Goal: Obtain resource: Download file/media

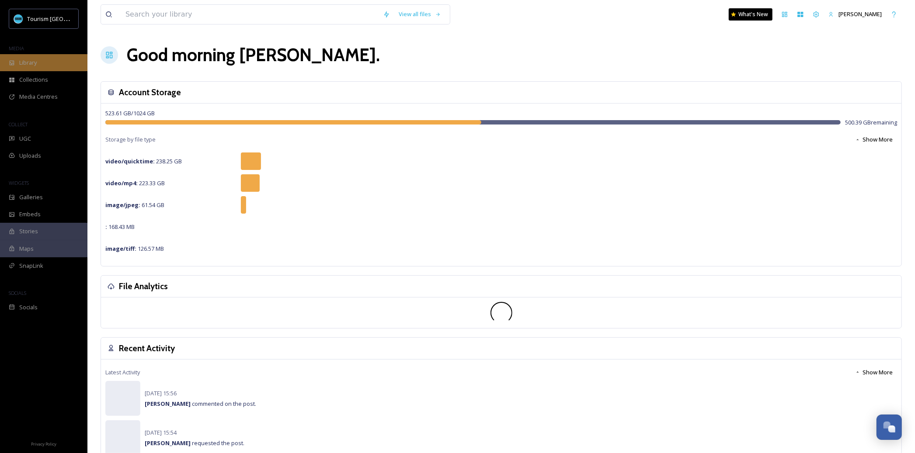
click at [36, 56] on div "Library" at bounding box center [43, 62] width 87 height 17
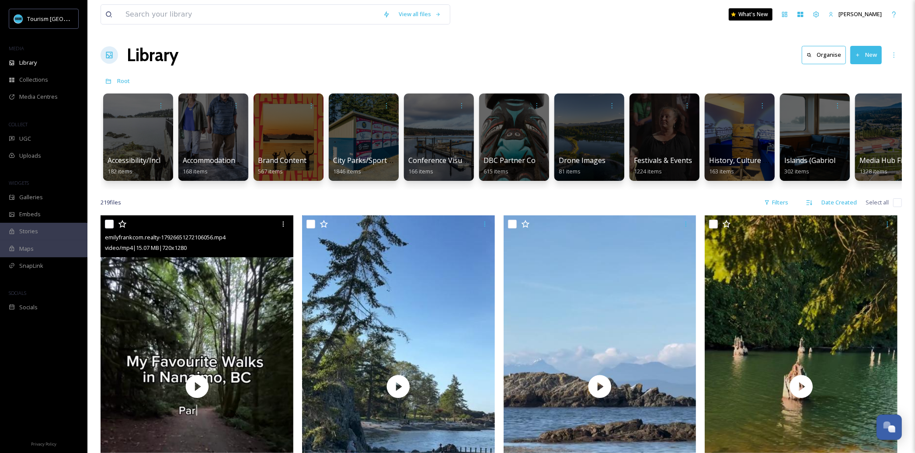
click at [109, 225] on input "checkbox" at bounding box center [109, 224] width 9 height 9
checkbox input "true"
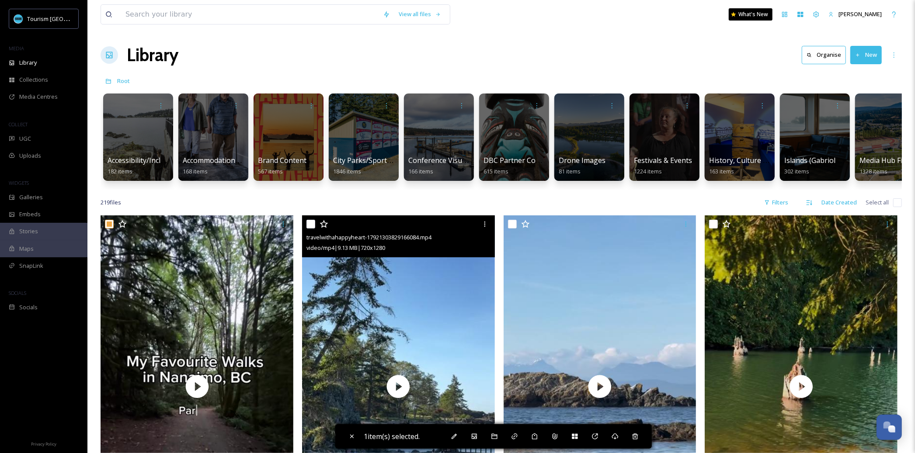
click at [311, 222] on input "checkbox" at bounding box center [310, 224] width 9 height 9
checkbox input "true"
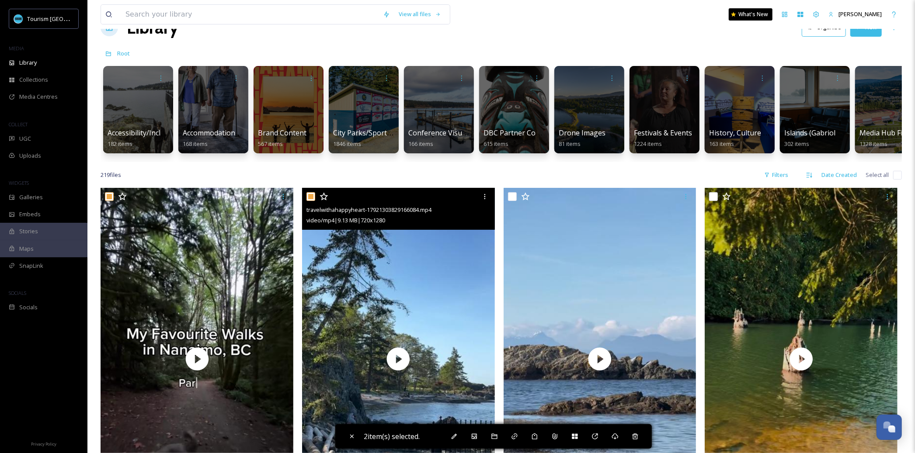
scroll to position [161, 0]
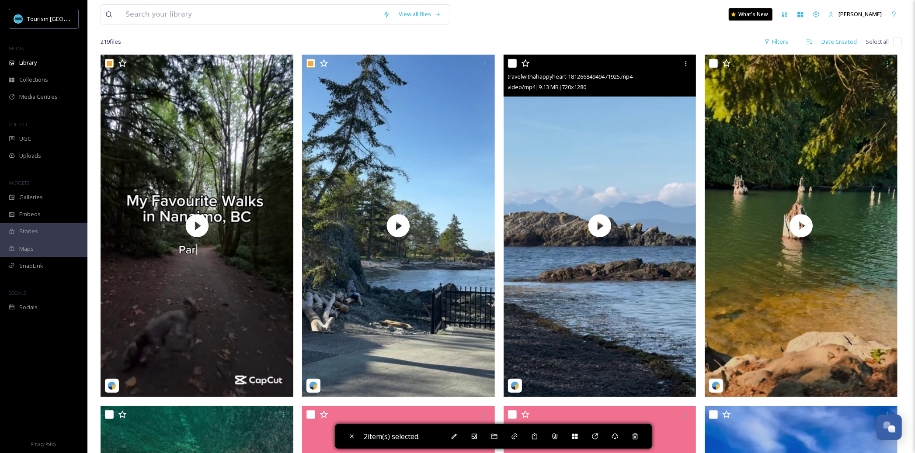
click at [506, 61] on div "travelwithahappyheart-18126684949471925.mp4 video/mp4 | 9.13 MB | 720 x 1280" at bounding box center [599, 76] width 193 height 42
click at [512, 63] on input "checkbox" at bounding box center [512, 63] width 9 height 9
checkbox input "true"
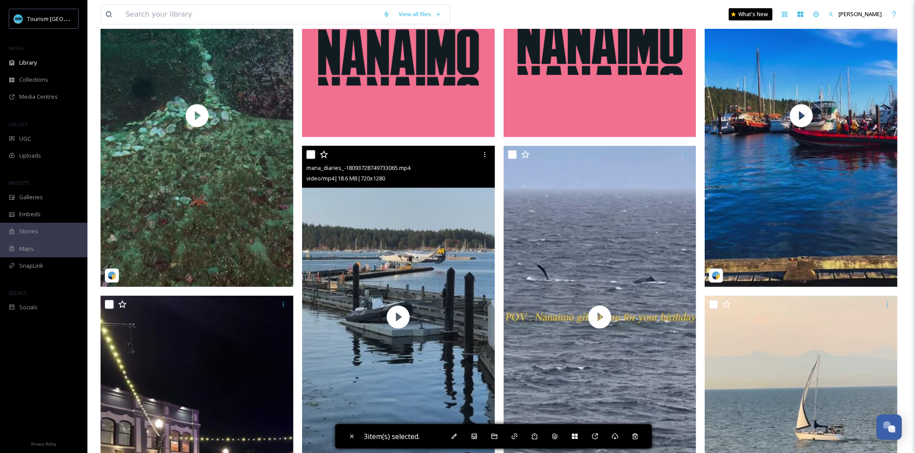
scroll to position [696, 0]
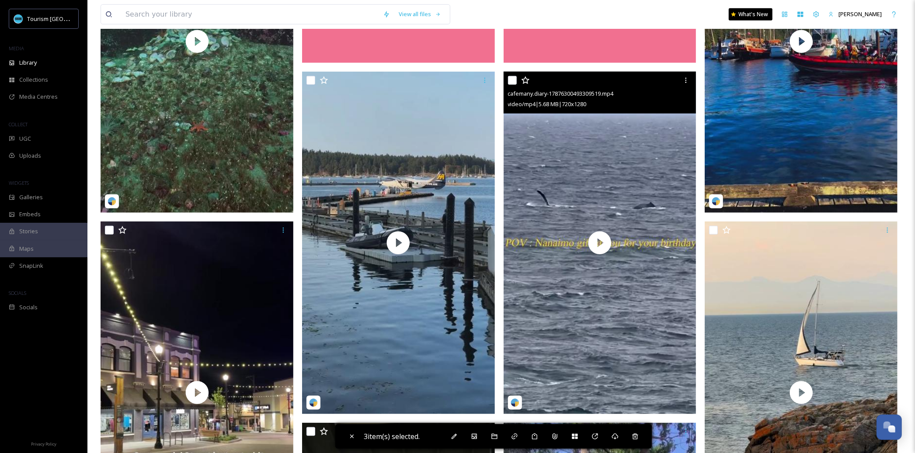
click at [511, 79] on input "checkbox" at bounding box center [512, 80] width 9 height 9
checkbox input "true"
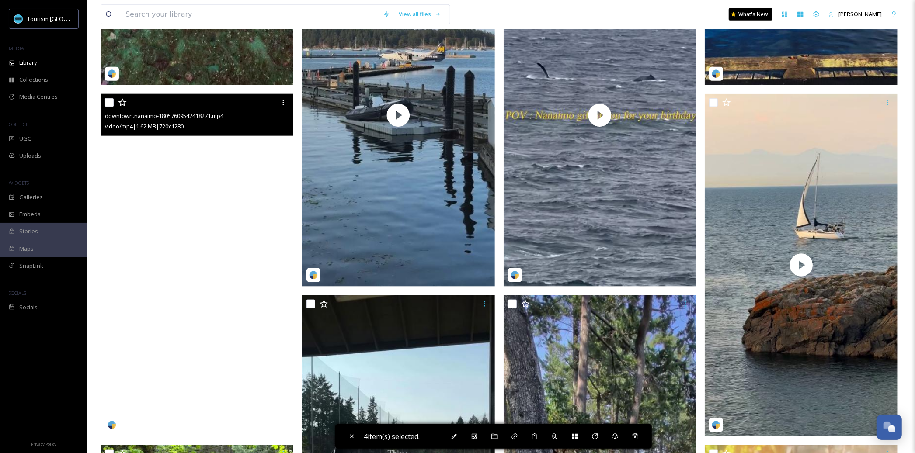
scroll to position [828, 0]
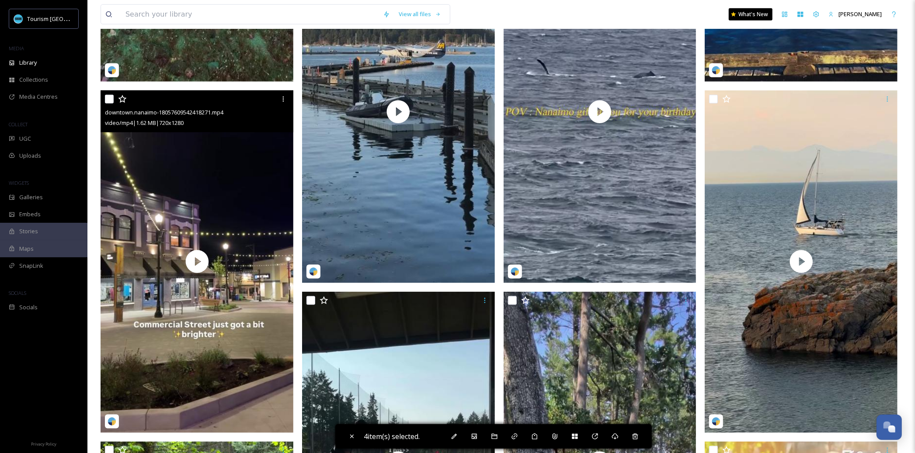
click at [114, 98] on div at bounding box center [198, 99] width 186 height 16
click at [109, 100] on input "checkbox" at bounding box center [109, 99] width 9 height 9
checkbox input "true"
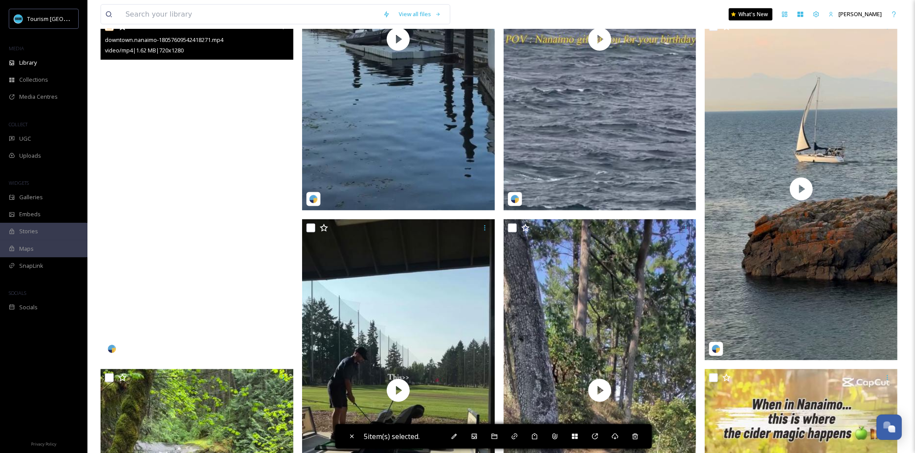
scroll to position [945, 0]
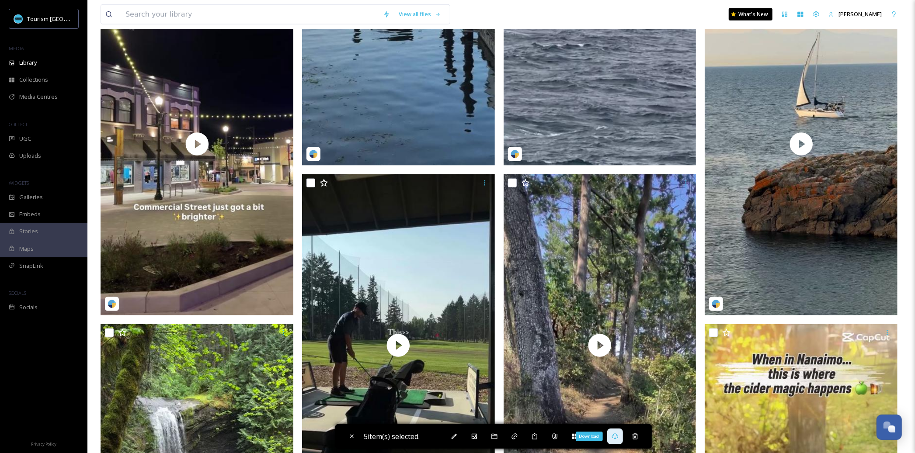
click at [618, 437] on icon at bounding box center [614, 436] width 7 height 7
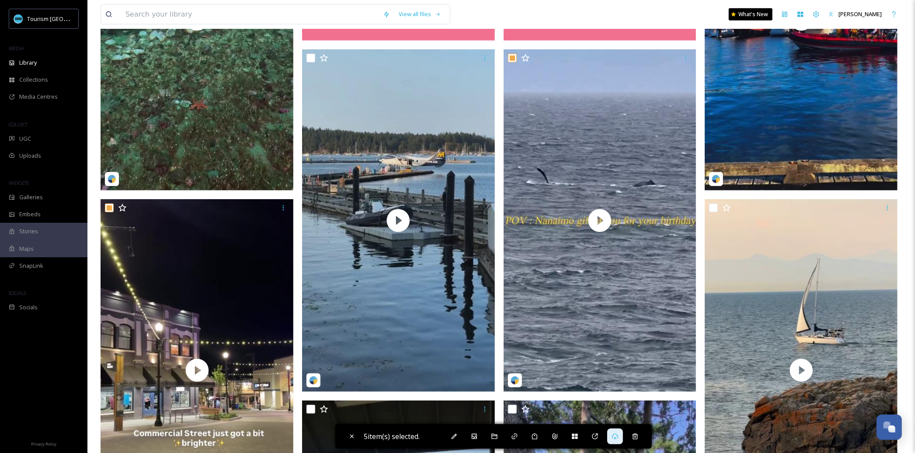
scroll to position [741, 0]
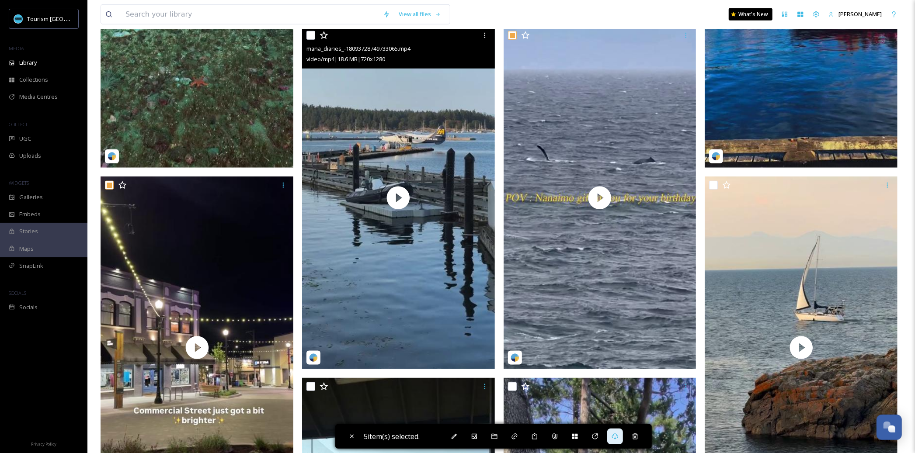
click at [311, 37] on input "checkbox" at bounding box center [310, 35] width 9 height 9
checkbox input "true"
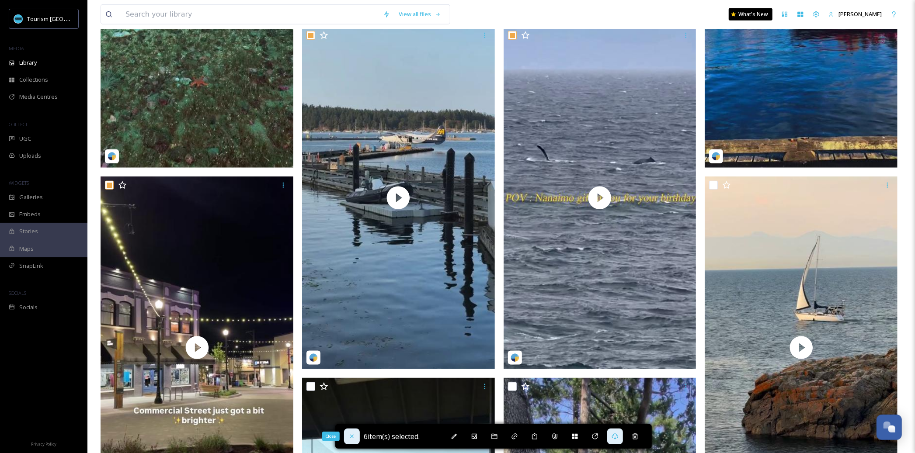
click at [351, 437] on icon at bounding box center [351, 436] width 3 height 3
checkbox input "false"
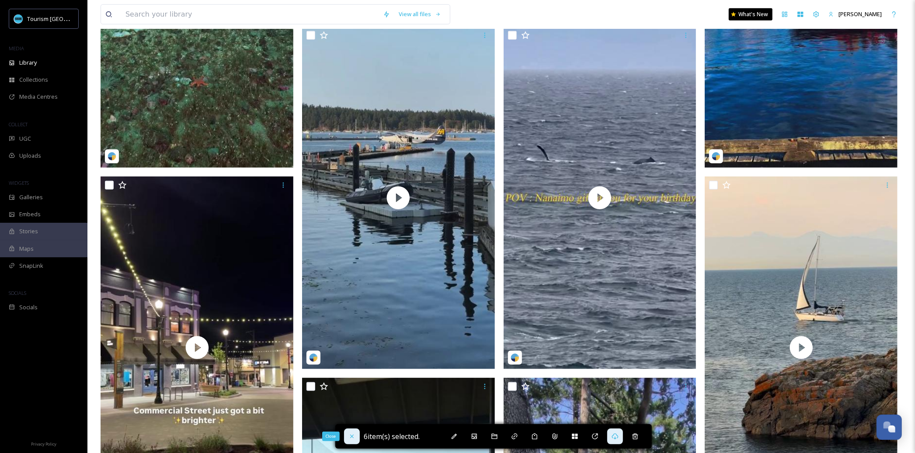
checkbox input "false"
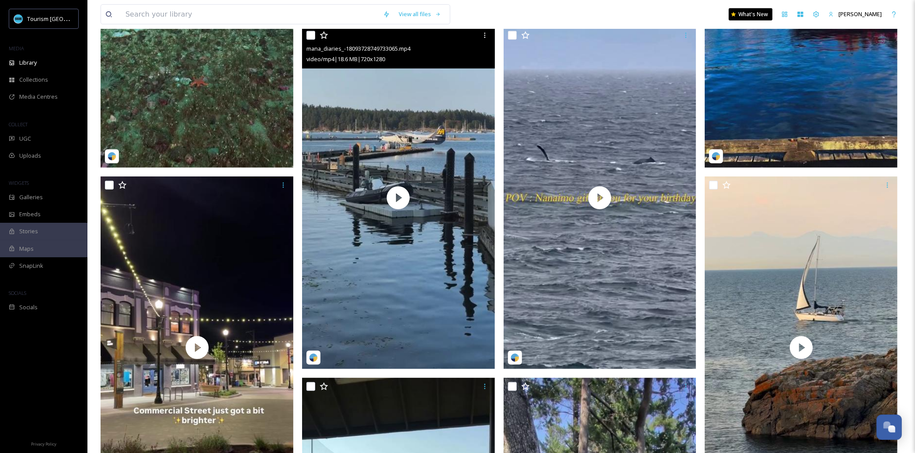
click at [310, 39] on input "checkbox" at bounding box center [310, 35] width 9 height 9
checkbox input "true"
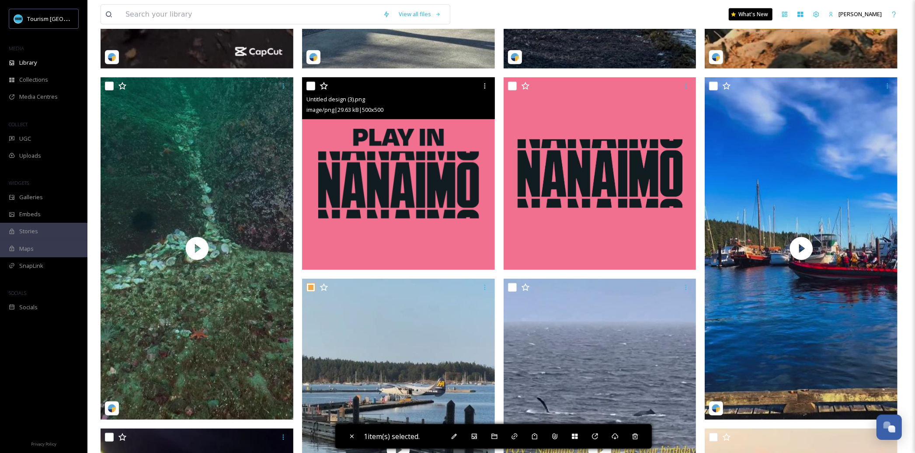
scroll to position [438, 0]
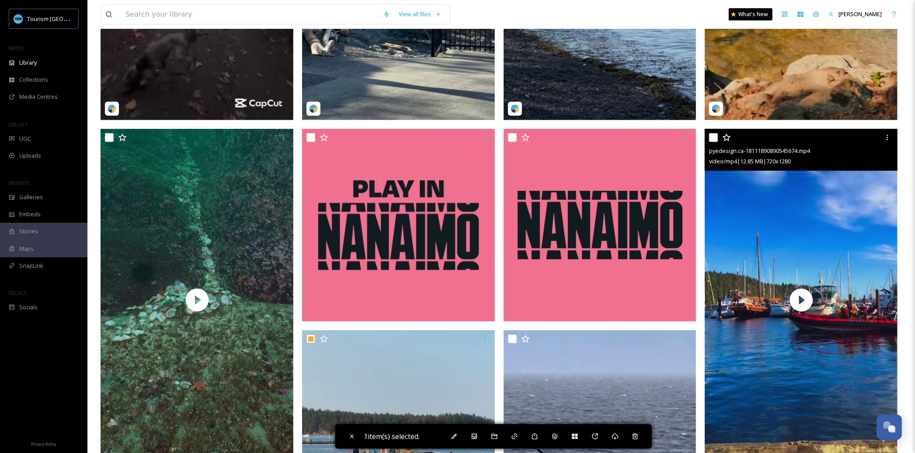
click at [714, 141] on input "checkbox" at bounding box center [713, 137] width 9 height 9
checkbox input "true"
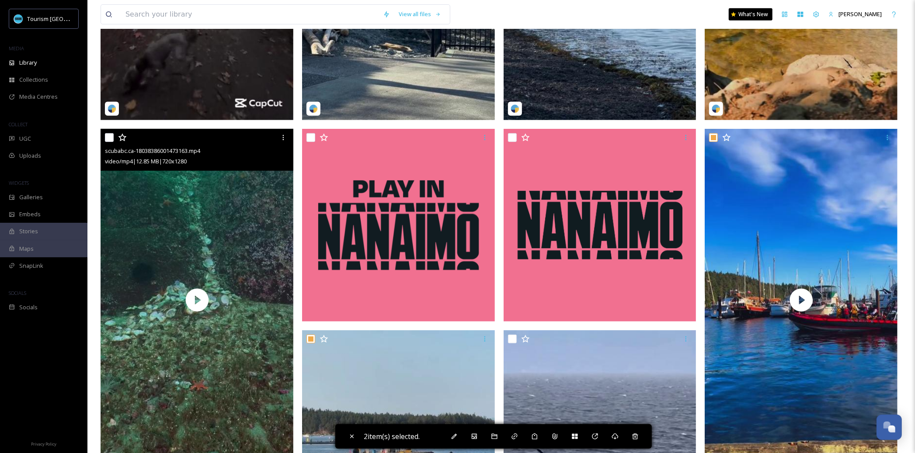
click at [108, 133] on input "checkbox" at bounding box center [109, 137] width 9 height 9
checkbox input "true"
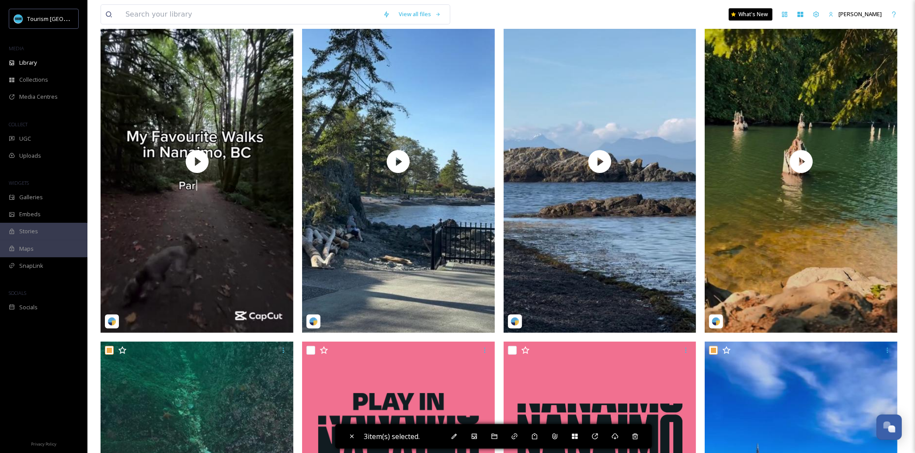
scroll to position [121, 0]
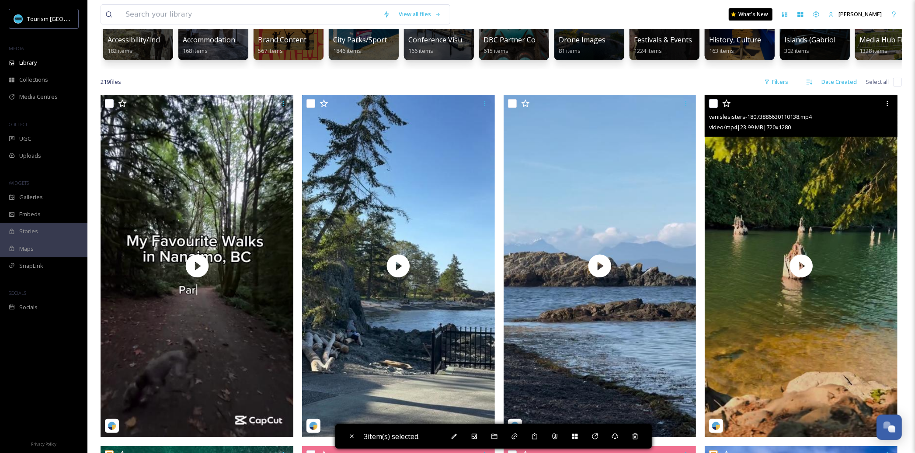
click at [717, 105] on input "checkbox" at bounding box center [713, 103] width 9 height 9
checkbox input "true"
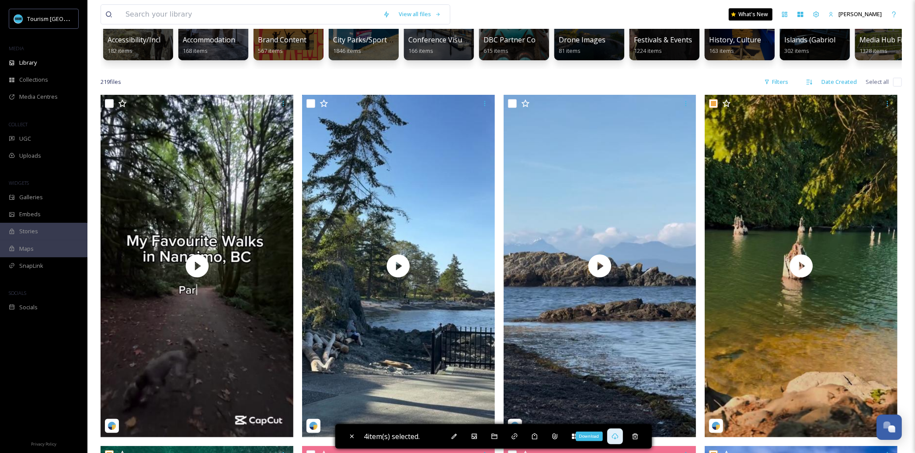
click at [618, 433] on icon at bounding box center [614, 436] width 7 height 7
click at [51, 132] on div "UGC" at bounding box center [43, 138] width 87 height 17
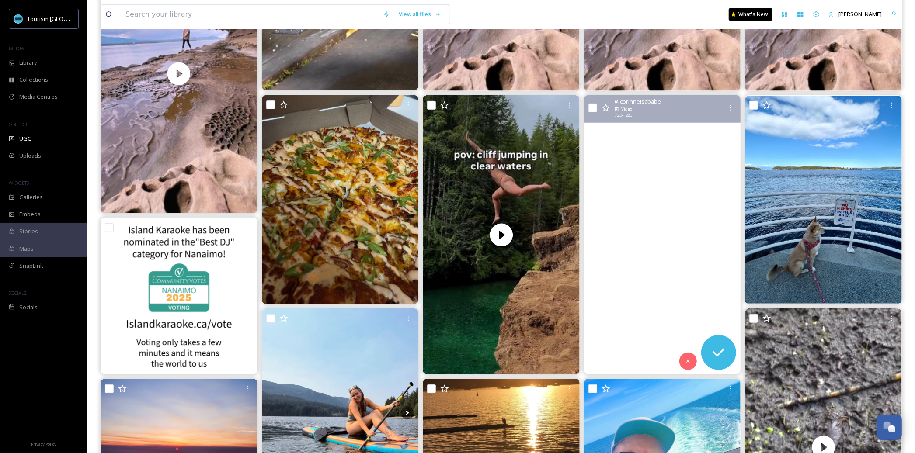
scroll to position [320, 0]
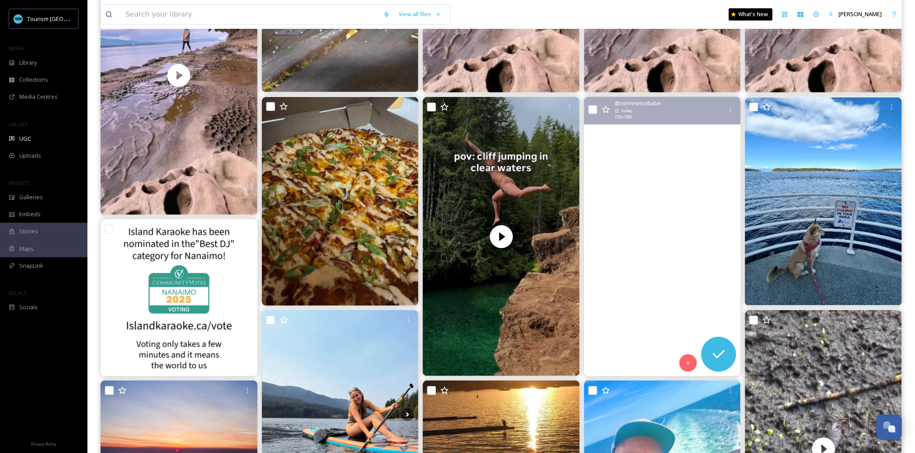
click at [617, 277] on video "Postcards from Nanaimo. 🤍🌅\a\a#vacation #nanaimobc #memories #travel #nature #m…" at bounding box center [662, 236] width 157 height 279
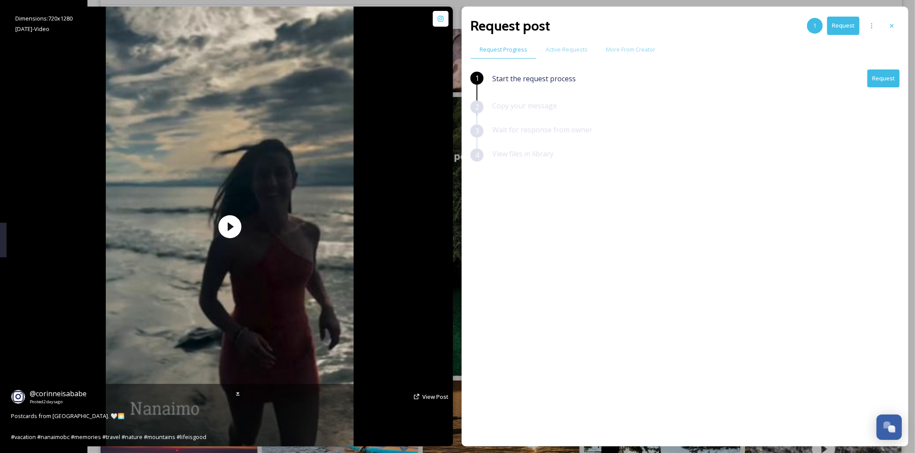
click at [416, 396] on icon at bounding box center [416, 396] width 7 height 7
click at [437, 398] on span "View Post" at bounding box center [435, 397] width 26 height 8
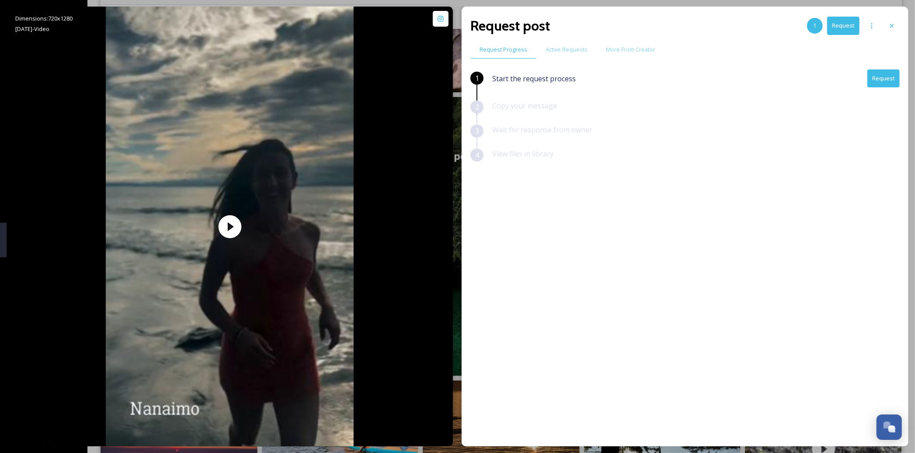
click at [887, 83] on button "Request" at bounding box center [883, 78] width 32 height 18
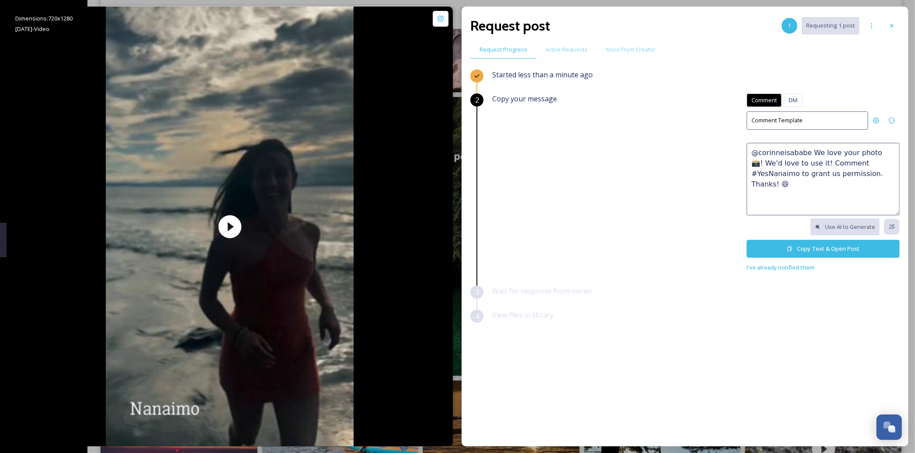
click at [821, 158] on textarea "@corinneisababe We love your photo 📸! We'd love to use it! Comment #YesNanaimo …" at bounding box center [822, 179] width 153 height 73
paste textarea "😍 We'd love to feature this on our website or social networks to share the beau…"
click at [773, 193] on textarea "We absolutely love this! 😍 We'd love to feature this on our website or social n…" at bounding box center [822, 179] width 153 height 73
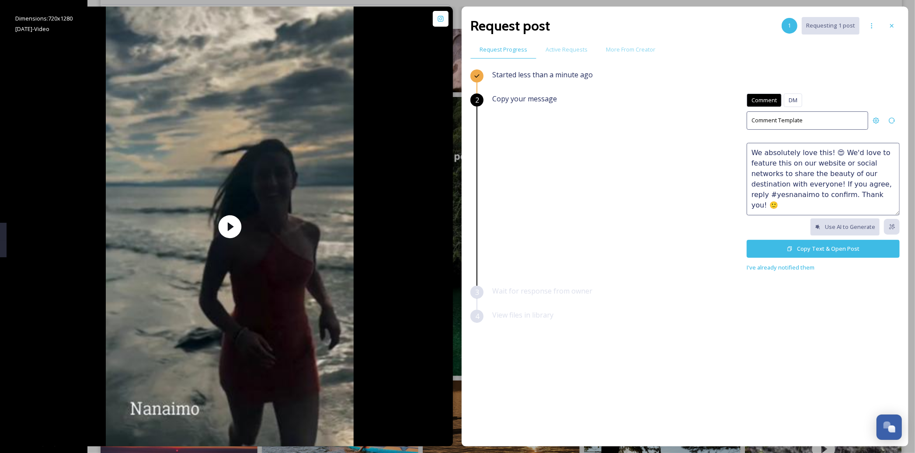
click at [877, 185] on textarea "We absolutely love this! 😍 We'd love to feature this on our website or social n…" at bounding box center [822, 179] width 153 height 73
click at [791, 195] on textarea "We absolutely love this! 😍 We'd love to feature this on our website or social n…" at bounding box center [822, 179] width 153 height 73
click at [814, 197] on textarea "We absolutely love this! 😍 We'd love to feature this on our website or social n…" at bounding box center [822, 179] width 153 height 73
click at [800, 204] on textarea "We absolutely love this! 😍 We'd love to feature this on our website or social n…" at bounding box center [822, 179] width 153 height 73
click at [860, 167] on textarea "We absolutely love this! 😍 We'd love to feature this on our website or social n…" at bounding box center [822, 179] width 153 height 73
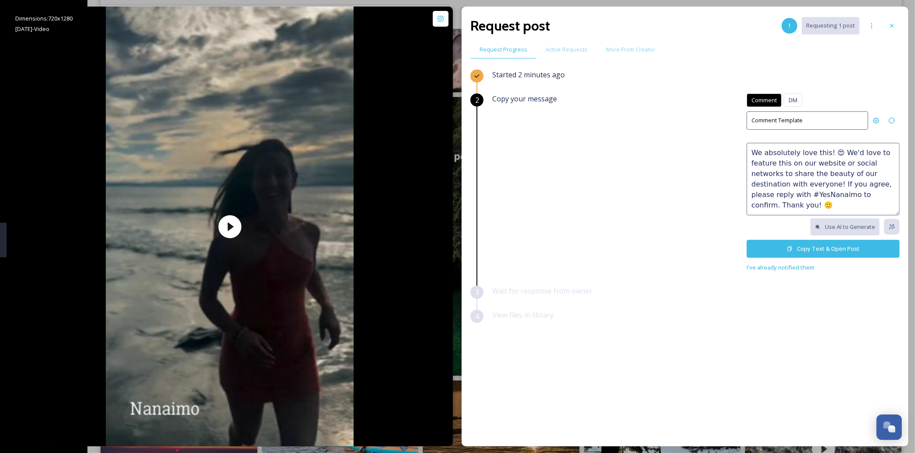
type textarea "We absolutely love this! 😍 We'd love to feature this on our website or social n…"
click at [826, 248] on button "Copy Text & Open Post" at bounding box center [822, 249] width 153 height 18
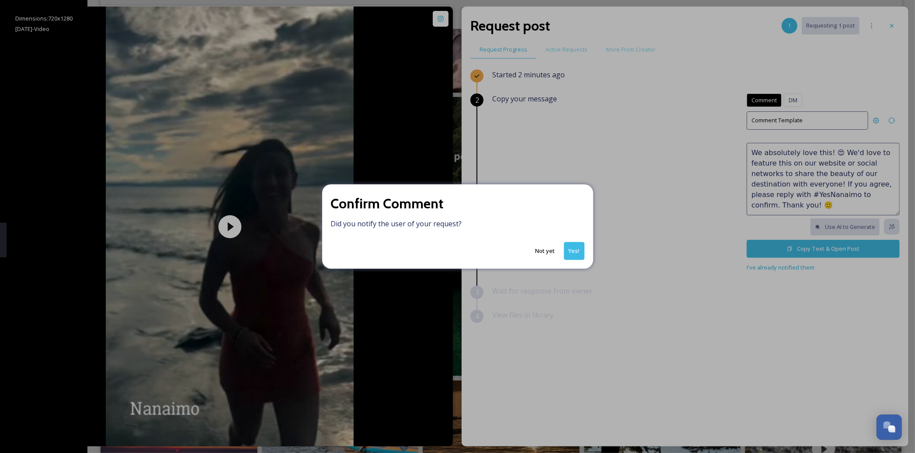
click at [577, 249] on button "Yes!" at bounding box center [574, 251] width 21 height 18
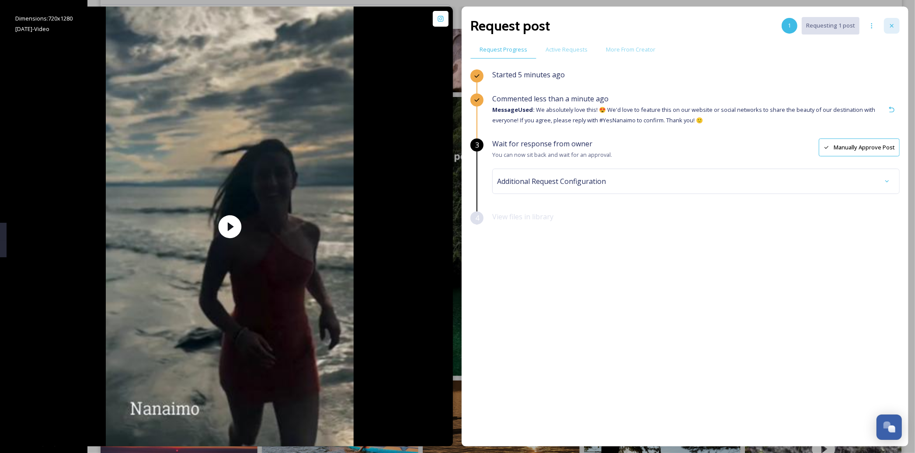
click at [894, 26] on icon at bounding box center [891, 25] width 7 height 7
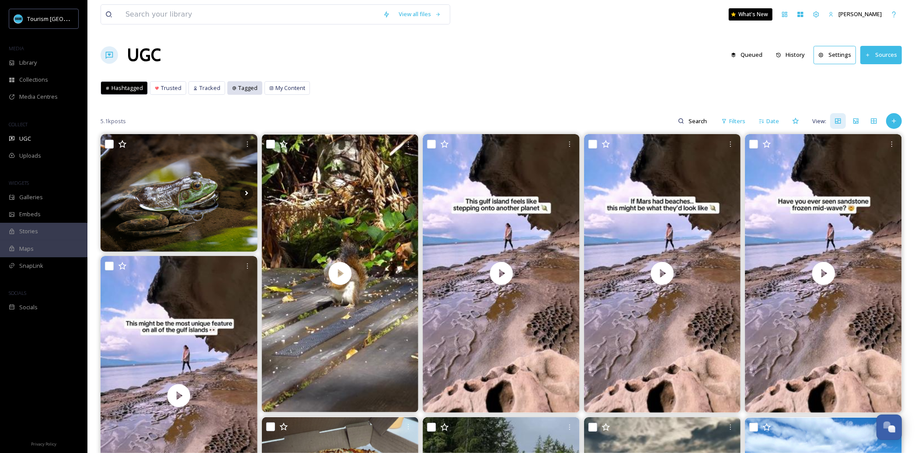
click at [257, 84] on div "Tagged" at bounding box center [245, 88] width 34 height 13
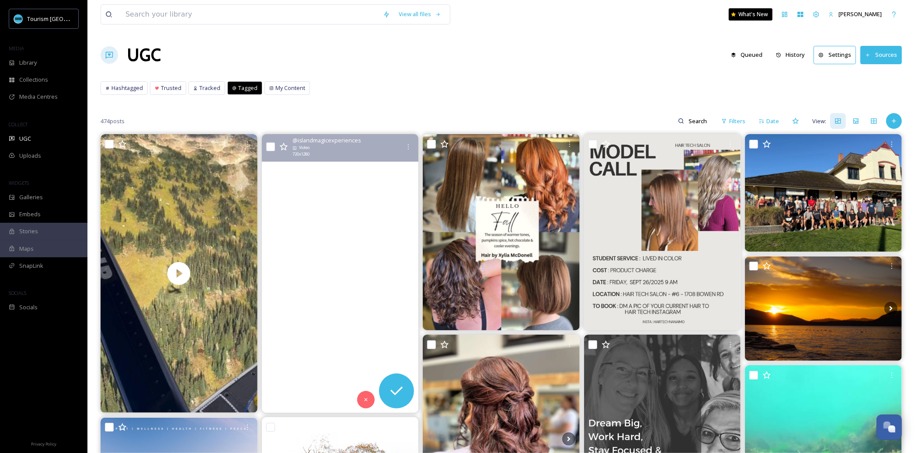
click at [313, 287] on video "It’s been a whirlwind and I’m on cloud nine. This September has been a flurry o…" at bounding box center [339, 273] width 157 height 279
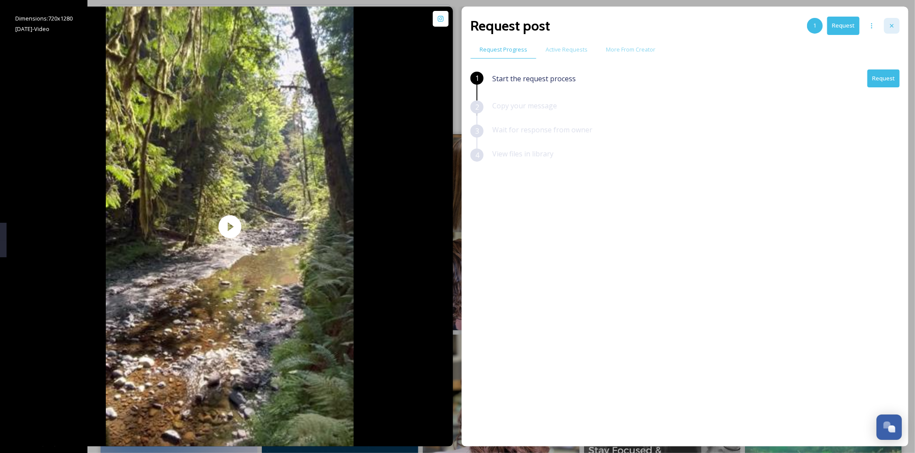
click at [884, 19] on div at bounding box center [892, 26] width 16 height 16
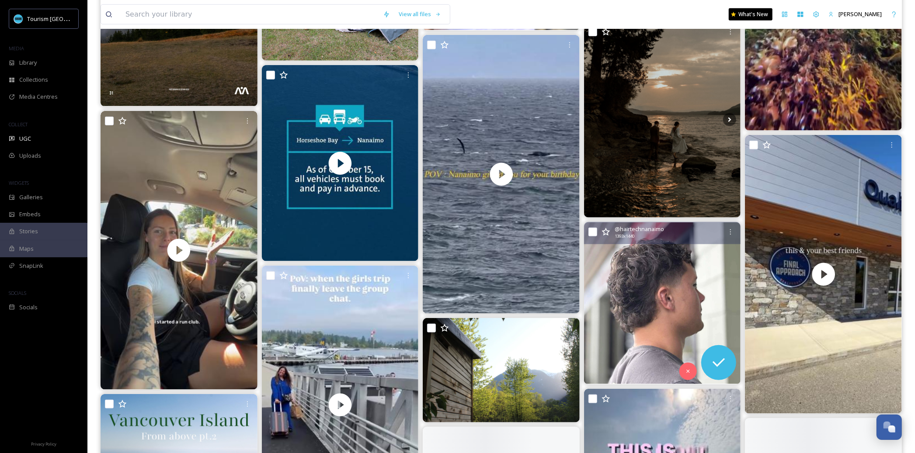
scroll to position [573, 0]
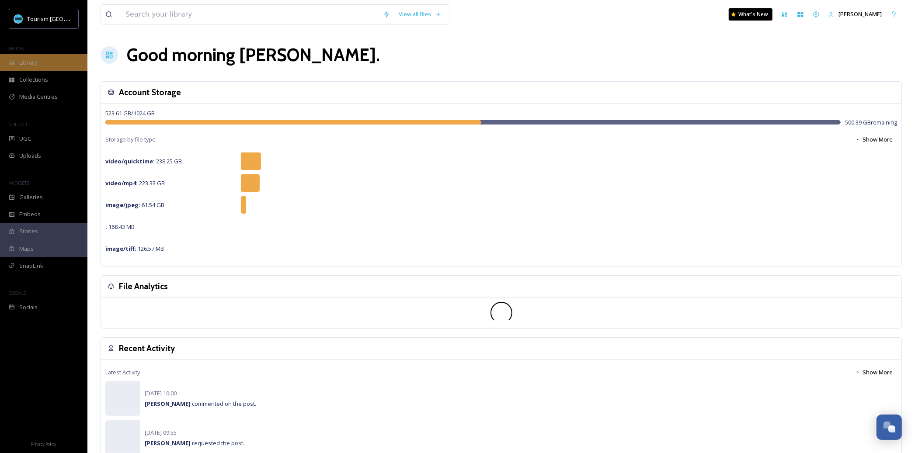
click at [66, 67] on div "Library" at bounding box center [43, 62] width 87 height 17
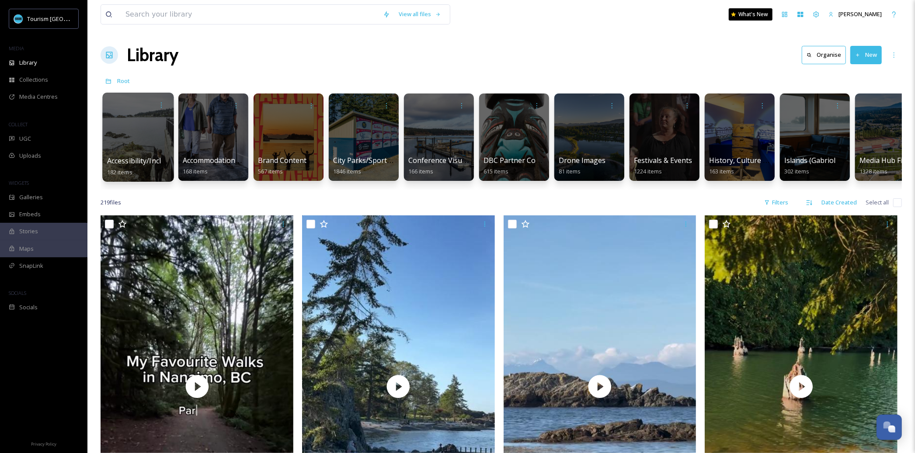
click at [148, 156] on span "Accessibility/Inclusivity" at bounding box center [144, 161] width 75 height 10
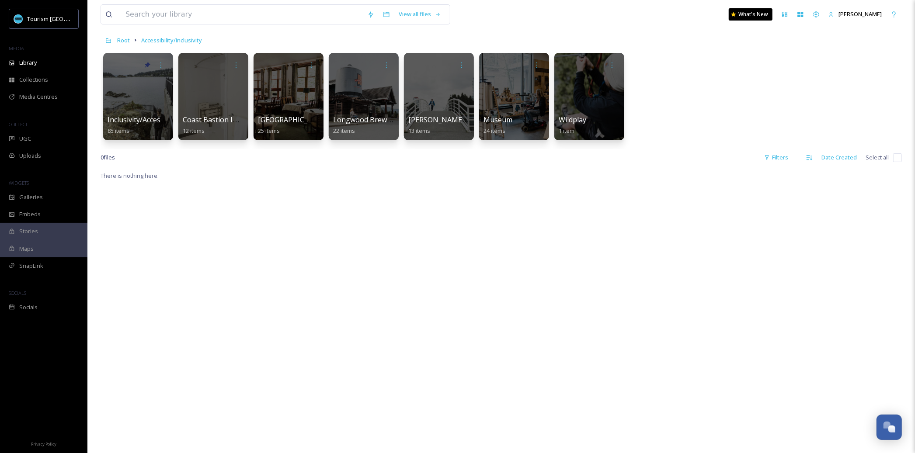
scroll to position [41, 0]
click at [132, 118] on span "Inclusivity/Accessibility 2024 Shoot" at bounding box center [164, 120] width 115 height 10
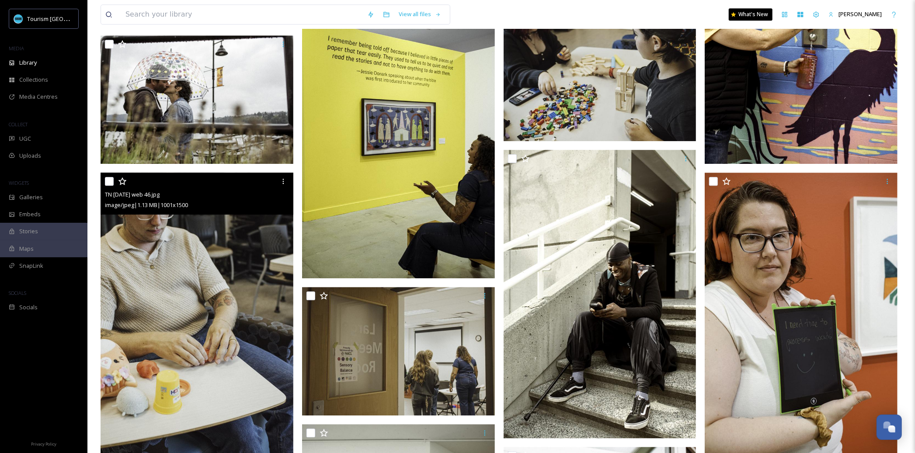
scroll to position [1773, 0]
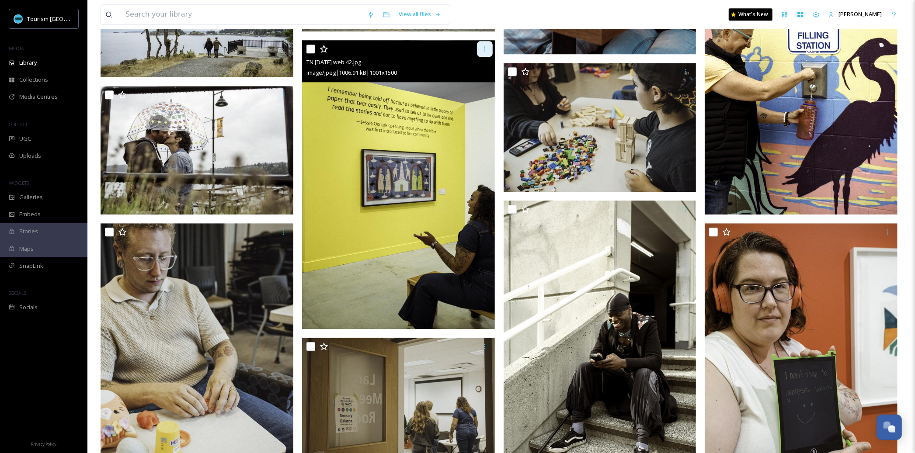
click at [485, 50] on icon at bounding box center [484, 48] width 1 height 5
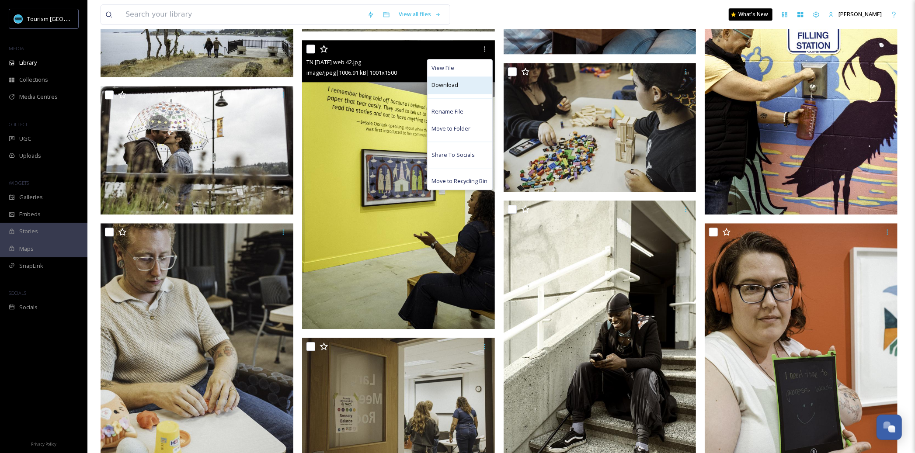
click at [474, 81] on div "Download" at bounding box center [459, 84] width 65 height 17
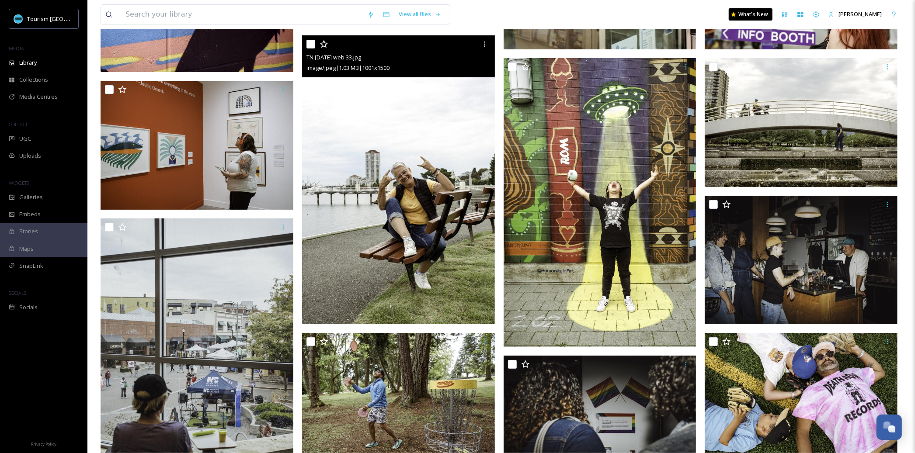
scroll to position [2509, 0]
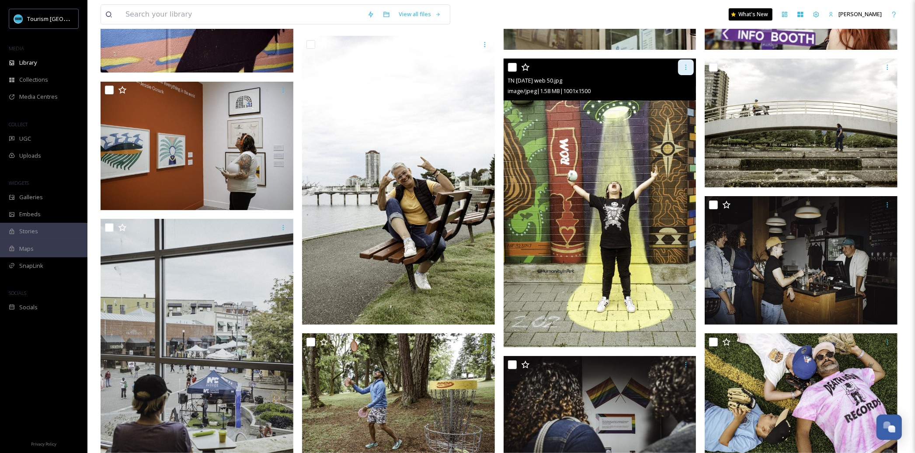
click at [693, 65] on div at bounding box center [686, 67] width 16 height 16
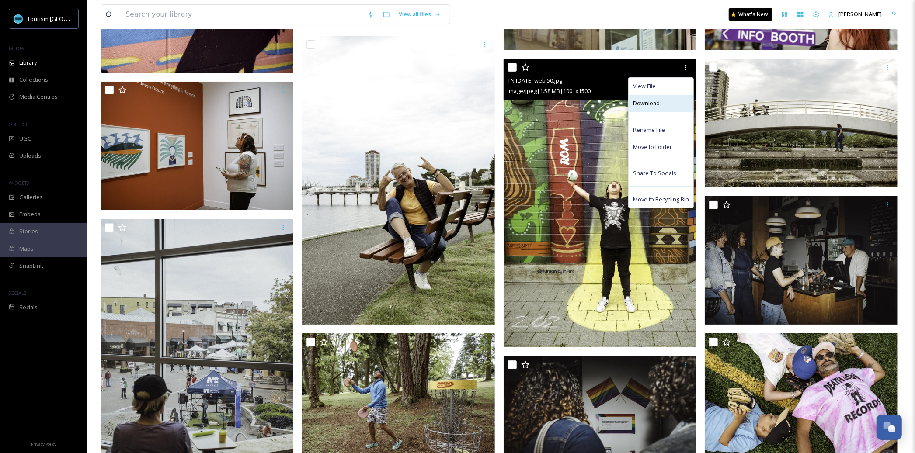
click at [664, 108] on div "Download" at bounding box center [660, 103] width 65 height 17
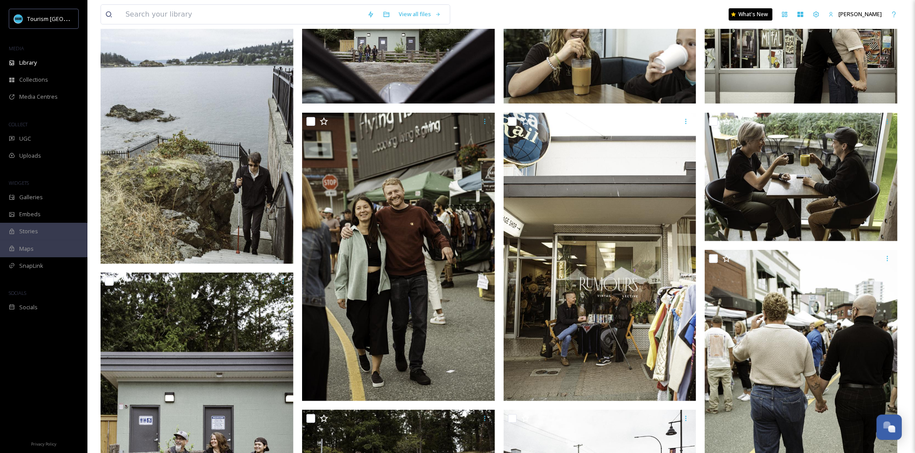
scroll to position [0, 0]
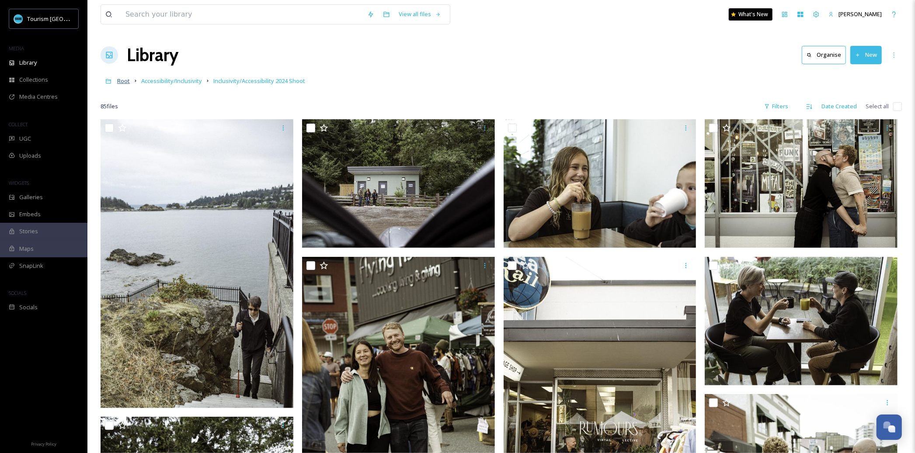
click at [125, 82] on span "Root" at bounding box center [123, 81] width 13 height 8
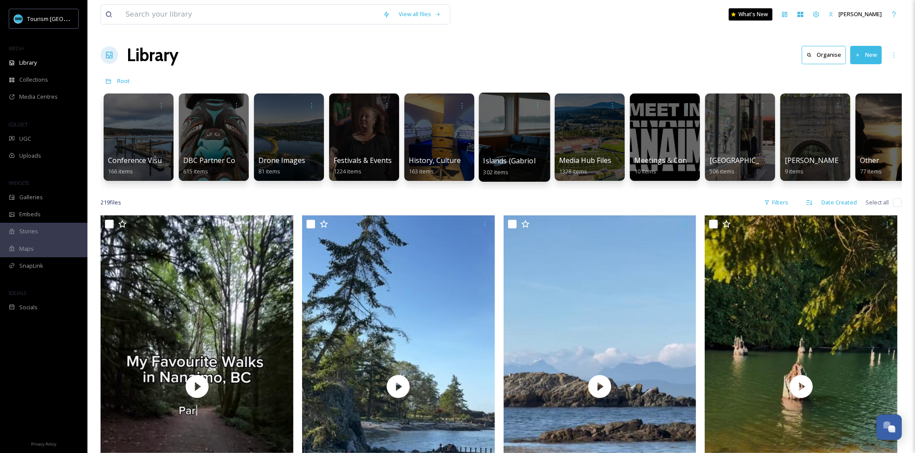
scroll to position [0, 293]
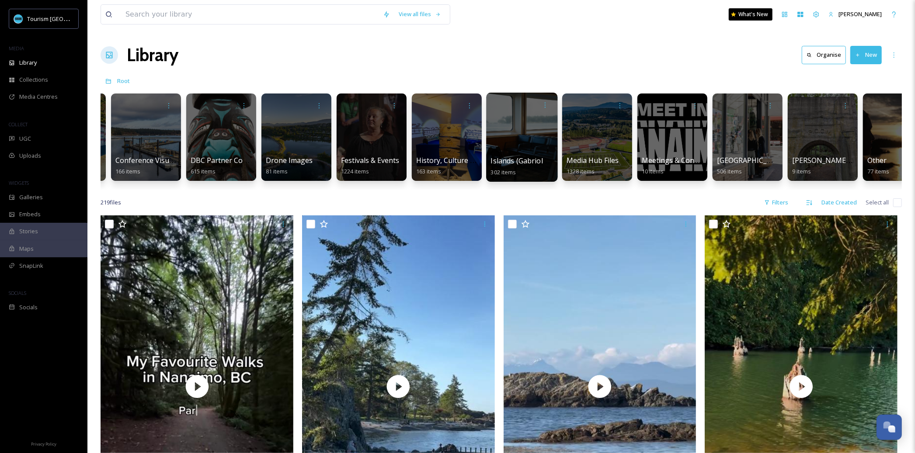
click at [511, 146] on div at bounding box center [521, 137] width 71 height 89
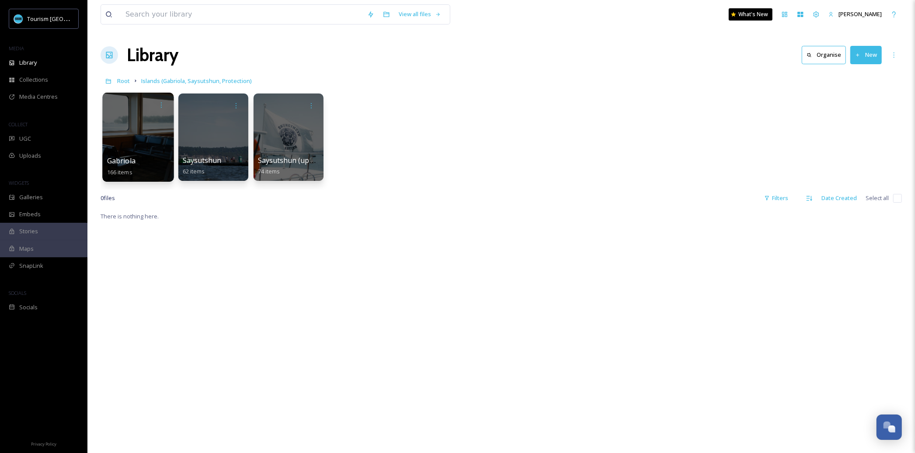
click at [132, 158] on span "Gabriola" at bounding box center [121, 161] width 28 height 10
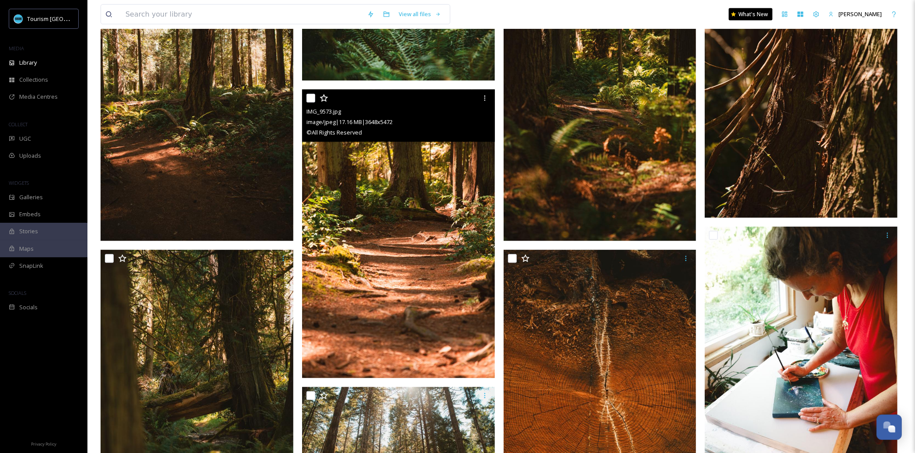
scroll to position [1061, 0]
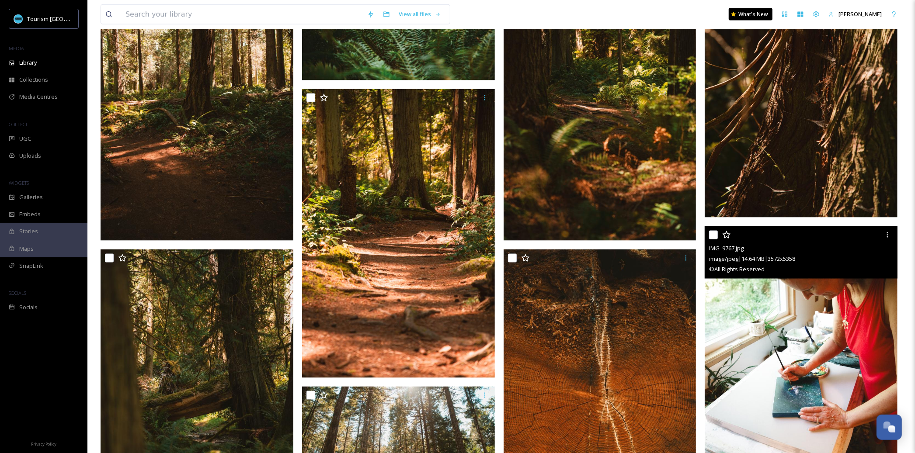
click at [712, 234] on input "checkbox" at bounding box center [713, 235] width 9 height 9
checkbox input "true"
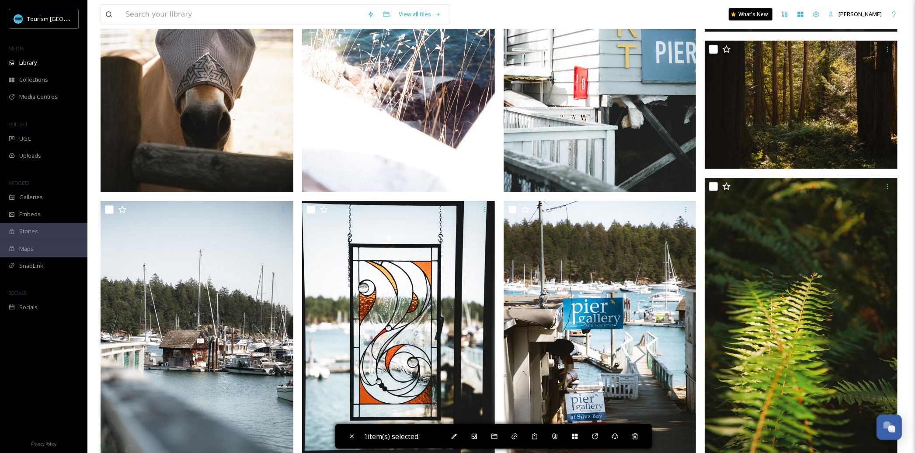
scroll to position [618, 0]
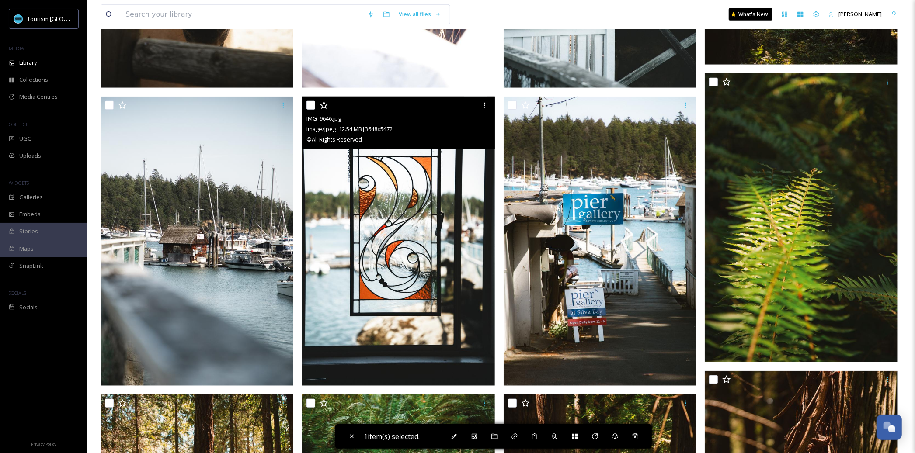
click at [312, 105] on input "checkbox" at bounding box center [310, 105] width 9 height 9
checkbox input "true"
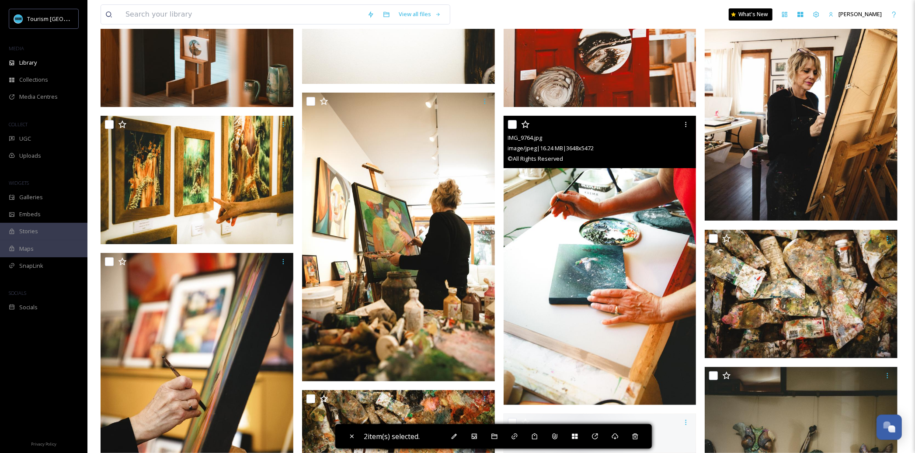
scroll to position [2425, 0]
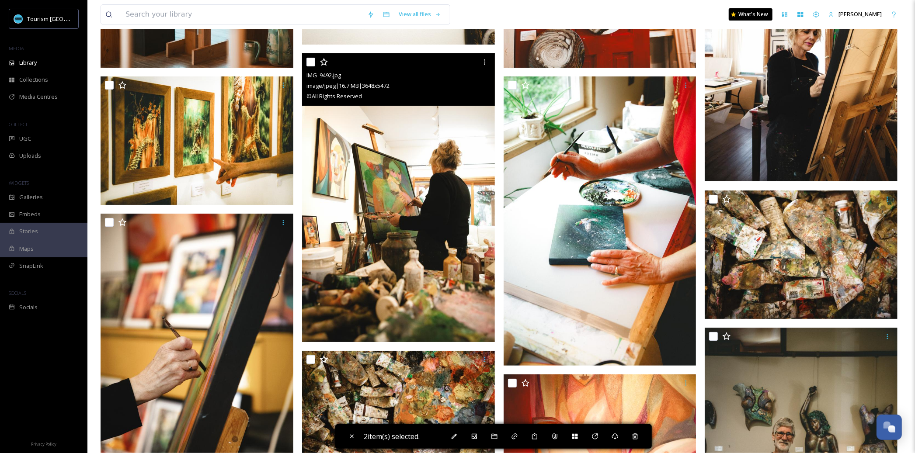
click at [312, 61] on input "checkbox" at bounding box center [310, 62] width 9 height 9
checkbox input "true"
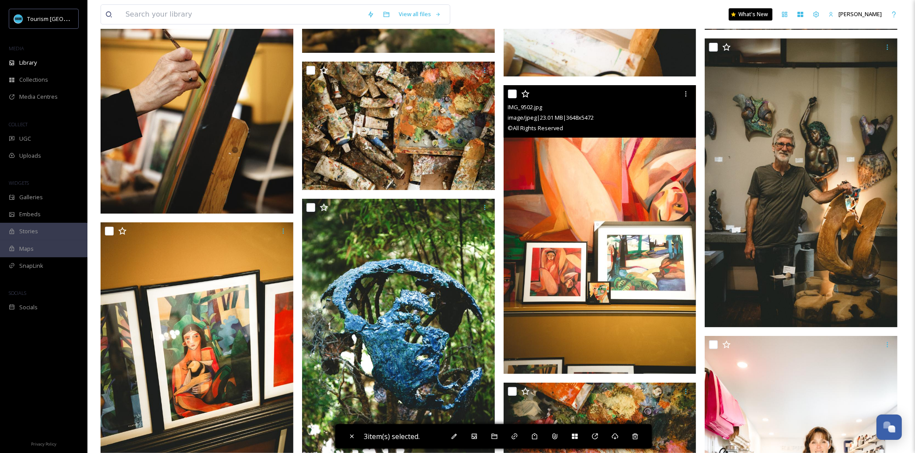
scroll to position [2660, 0]
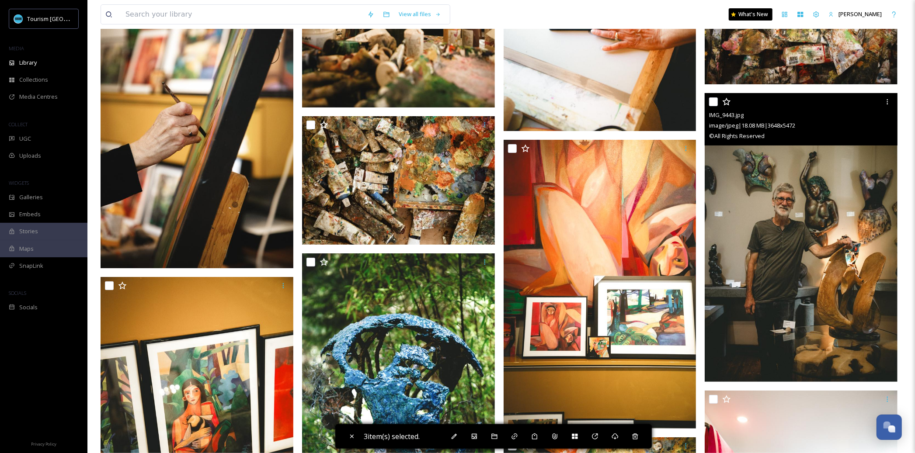
click at [713, 103] on input "checkbox" at bounding box center [713, 101] width 9 height 9
checkbox input "true"
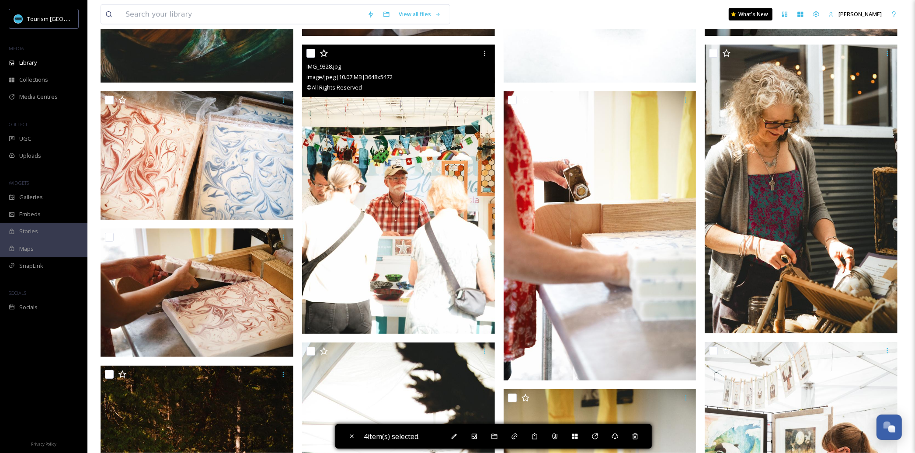
scroll to position [3697, 0]
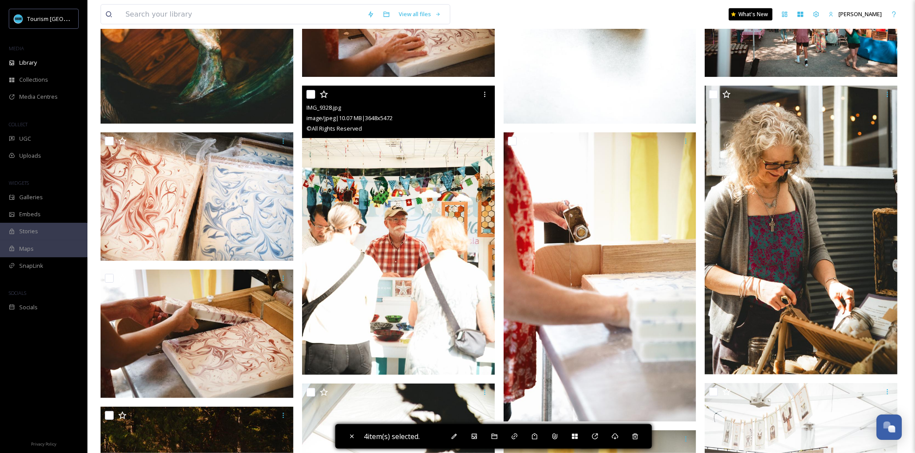
click at [308, 93] on input "checkbox" at bounding box center [310, 94] width 9 height 9
checkbox input "true"
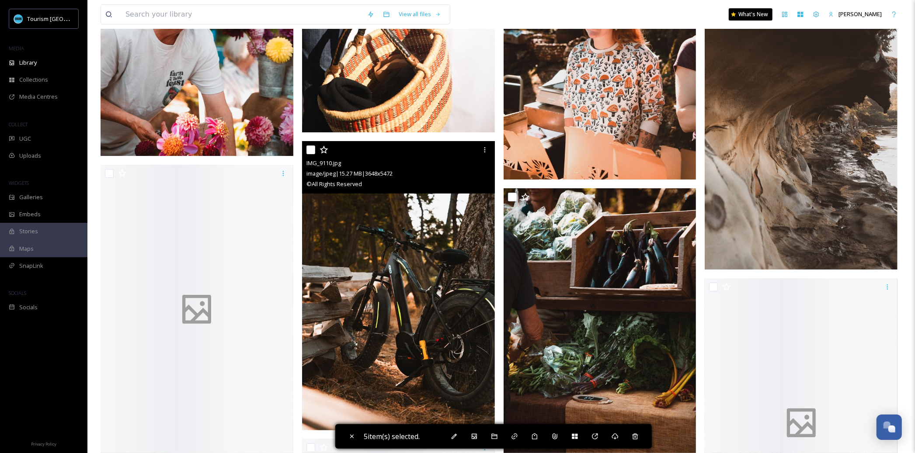
scroll to position [5765, 0]
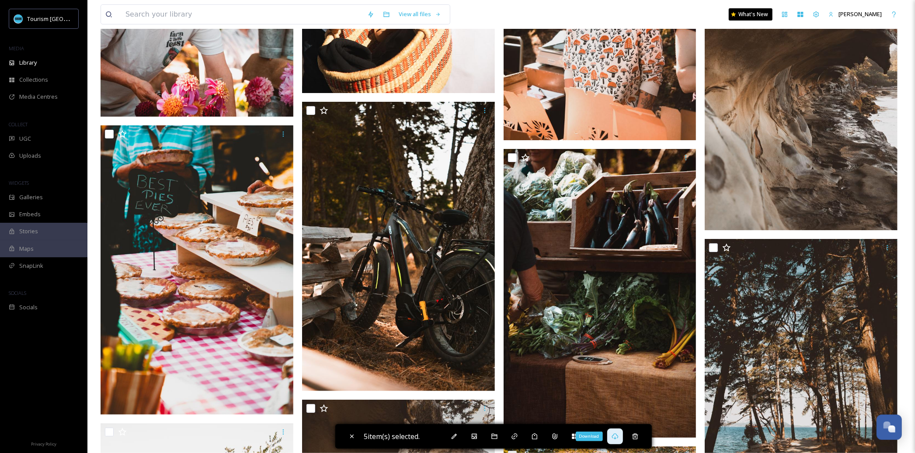
click at [618, 441] on div "Download" at bounding box center [615, 437] width 16 height 16
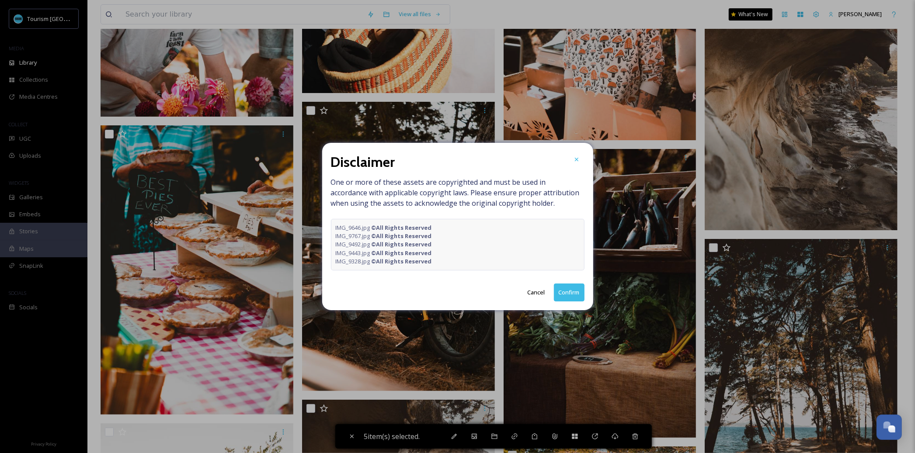
click at [569, 296] on button "Confirm" at bounding box center [569, 293] width 31 height 18
